Goal: Information Seeking & Learning: Find specific fact

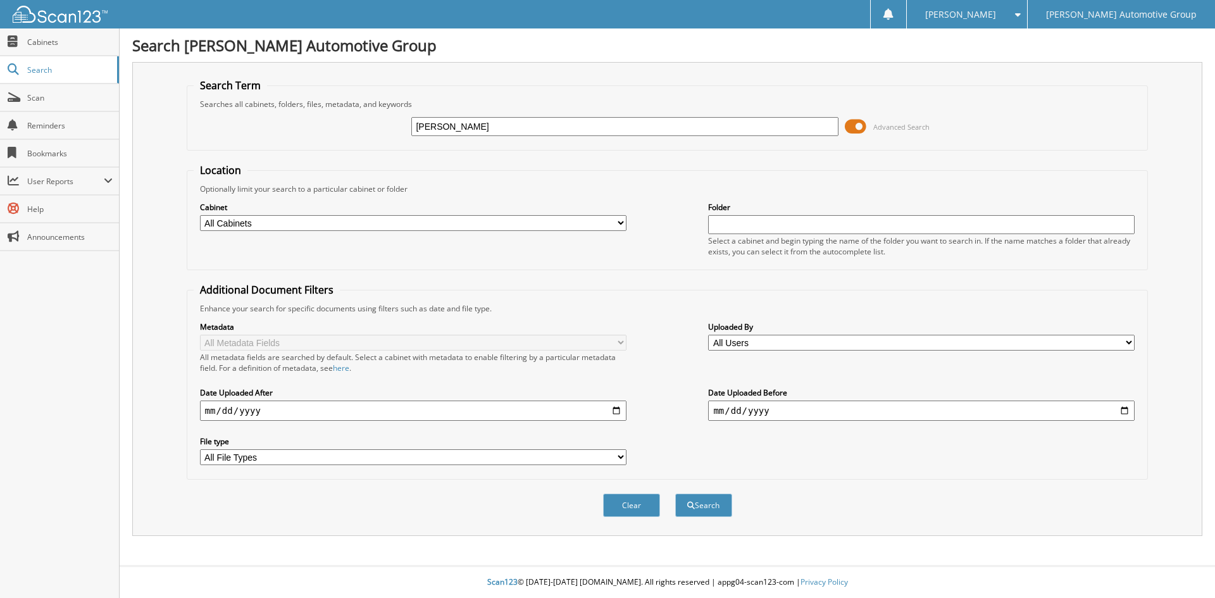
type input "[PERSON_NAME]"
click at [675, 494] on button "Search" at bounding box center [703, 505] width 57 height 23
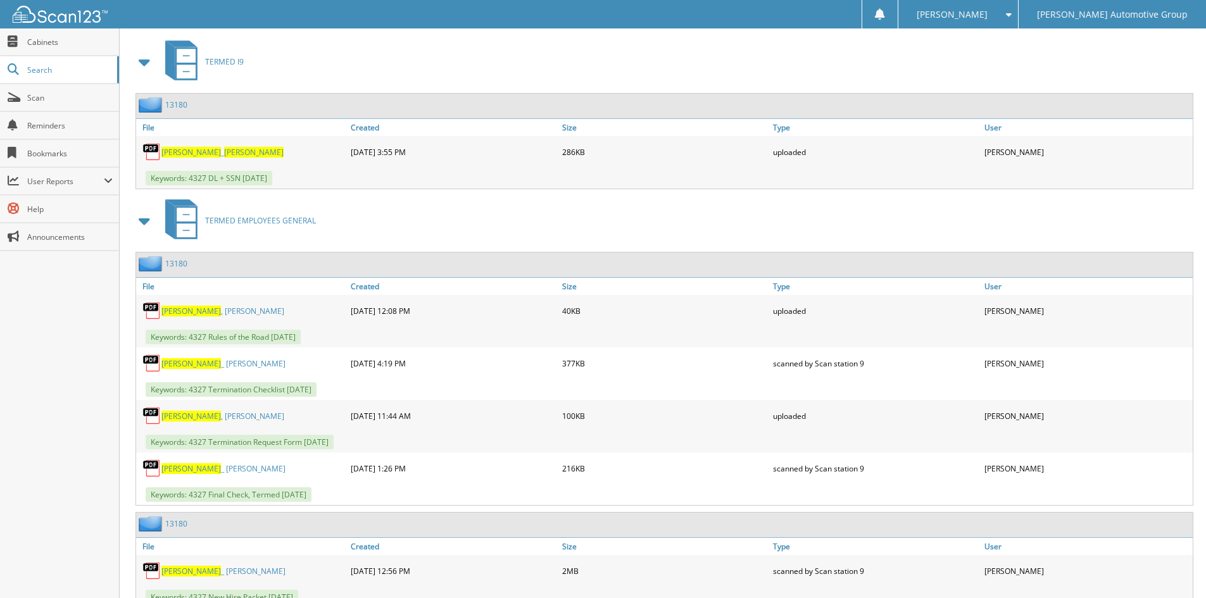
scroll to position [570, 0]
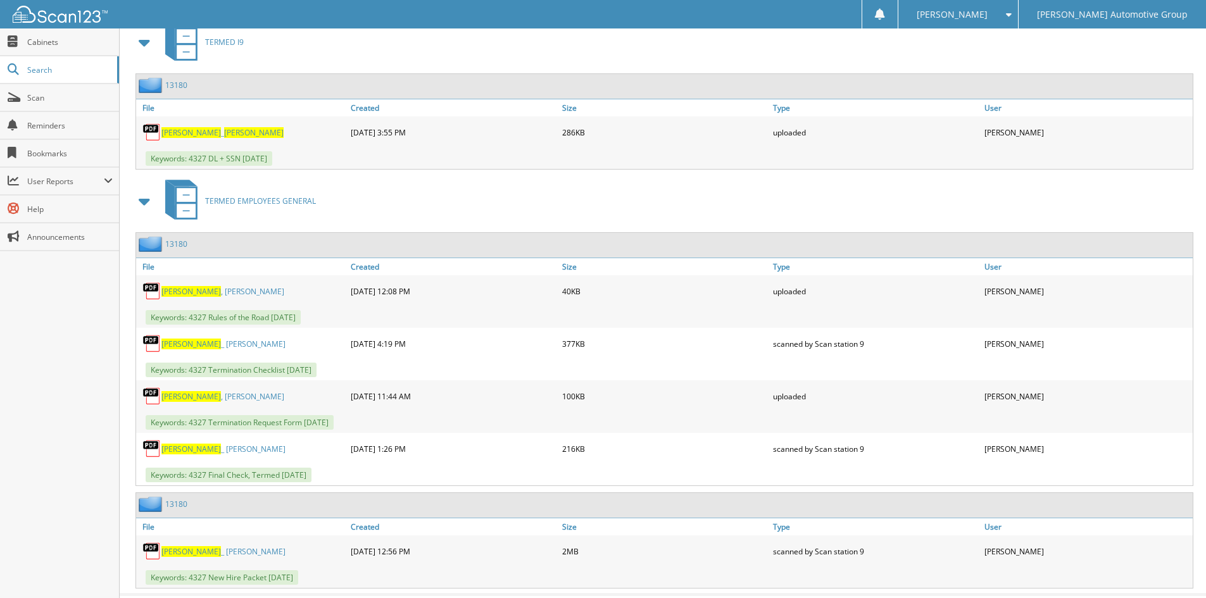
click at [175, 241] on link "13180" at bounding box center [176, 244] width 22 height 11
